Goal: Task Accomplishment & Management: Complete application form

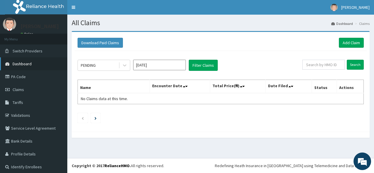
click at [24, 66] on span "Dashboard" at bounding box center [22, 63] width 19 height 5
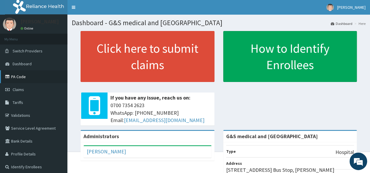
click at [26, 77] on link "PA Code" at bounding box center [33, 76] width 67 height 13
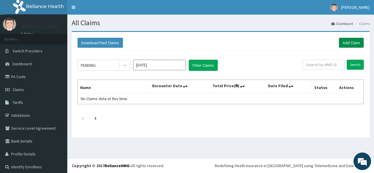
click at [344, 44] on link "Add Claim" at bounding box center [351, 43] width 25 height 10
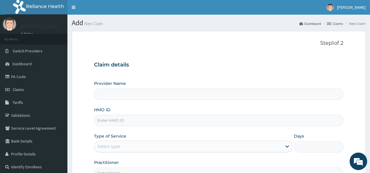
click at [140, 96] on input "Provider Name" at bounding box center [218, 93] width 249 height 11
type input "G&S medical and [GEOGRAPHIC_DATA]"
click at [133, 119] on input "HMO ID" at bounding box center [218, 120] width 249 height 11
paste input "OHT/10860/A"
type input "OHT/10860/A"
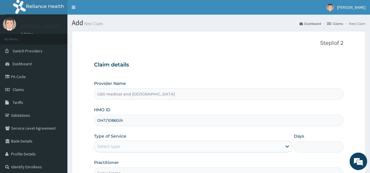
click at [106, 147] on div "Select type" at bounding box center [108, 146] width 23 height 6
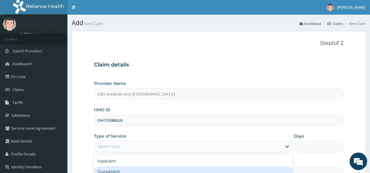
click at [109, 170] on div "Outpatient" at bounding box center [193, 171] width 198 height 11
type input "1"
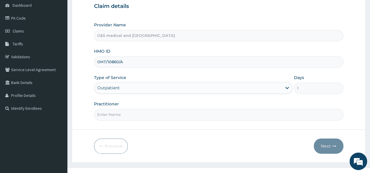
scroll to position [66, 0]
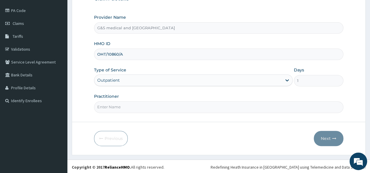
click at [145, 107] on input "Practitioner" at bounding box center [218, 106] width 249 height 11
type input "DR OGUNLEYE"
click at [324, 131] on button "Next" at bounding box center [328, 138] width 30 height 15
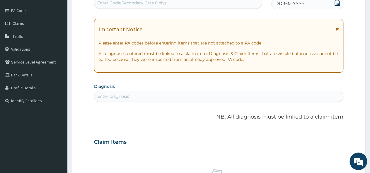
click at [170, 6] on div "Enter Code(Secondary Care Only)" at bounding box center [177, 2] width 167 height 9
paste input "PA/0F8318"
type input "PA/0F8318"
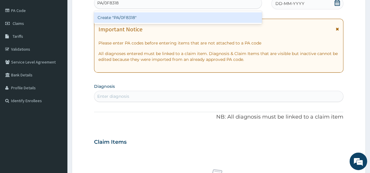
click at [129, 18] on div "Create "PA/0F8318"" at bounding box center [178, 17] width 168 height 11
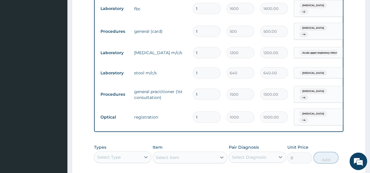
scroll to position [630, 0]
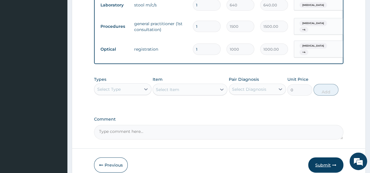
click at [330, 157] on button "Submit" at bounding box center [325, 164] width 35 height 15
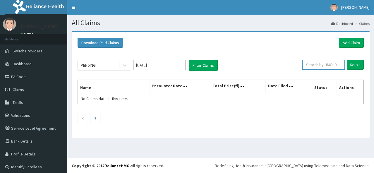
click at [319, 64] on input "text" at bounding box center [323, 65] width 42 height 10
paste input "OHT/10860/A"
type input "OHT/10860/A"
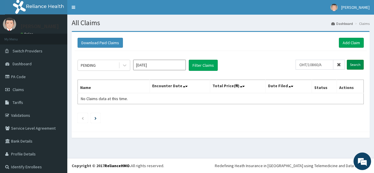
click at [357, 62] on input "Search" at bounding box center [355, 65] width 17 height 10
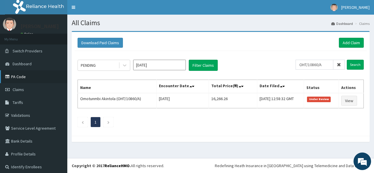
click at [20, 74] on link "PA Code" at bounding box center [33, 76] width 67 height 13
